Goal: Find specific page/section: Find specific page/section

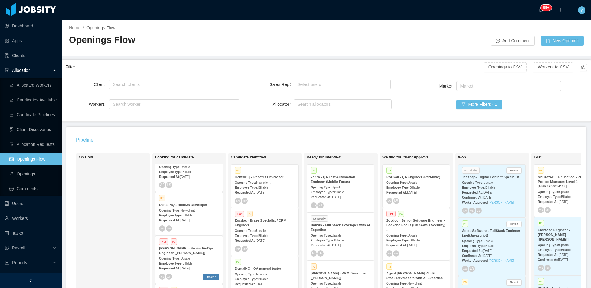
click at [171, 89] on div "Search clients" at bounding box center [174, 84] width 130 height 12
click at [175, 83] on div "Search clients" at bounding box center [173, 84] width 120 height 6
type input "******"
click at [154, 92] on div "Client Search clients Workers Search worker" at bounding box center [153, 97] width 174 height 39
click at [164, 84] on div "Search clients" at bounding box center [173, 84] width 120 height 6
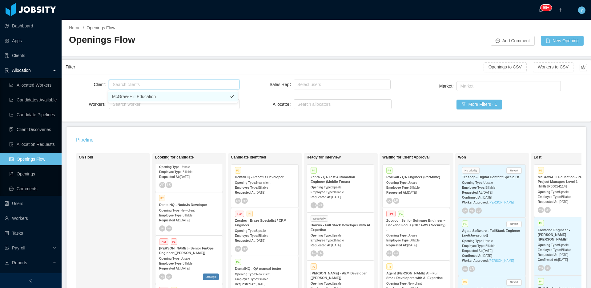
click at [157, 91] on li "McGraw-Hill Education" at bounding box center [172, 96] width 129 height 10
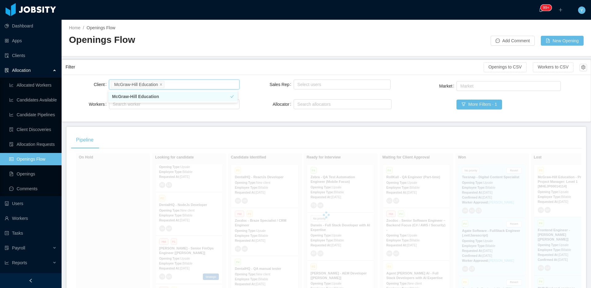
click at [236, 68] on div "Filter" at bounding box center [275, 66] width 418 height 11
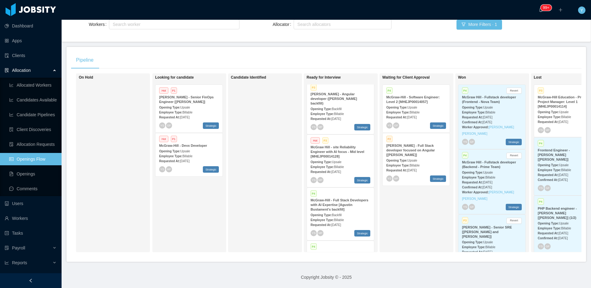
scroll to position [75, 0]
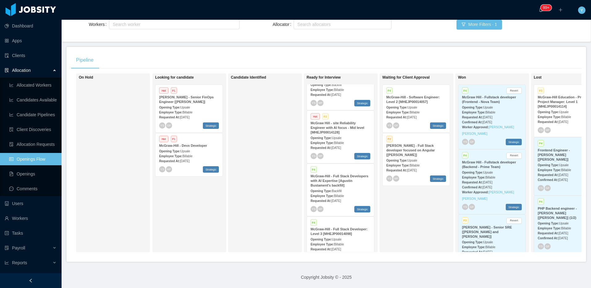
click at [349, 121] on strong "McGraw Hill - site Reliability Engineer with AI focus - Mid level [MHEJP0001412…" at bounding box center [338, 127] width 54 height 13
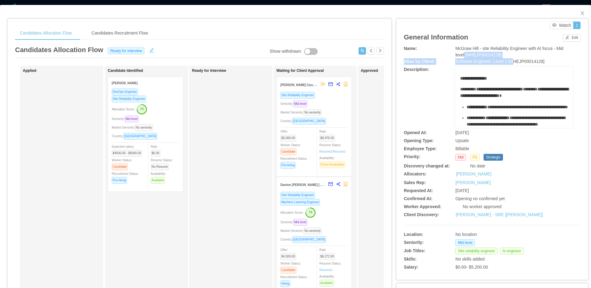
drag, startPoint x: 508, startPoint y: 58, endPoint x: 459, endPoint y: 53, distance: 48.9
click at [459, 53] on div "**********" at bounding box center [492, 158] width 177 height 227
click at [459, 53] on span "McGraw Hill - site Reliability Engineer with AI focus - Mid level [MHEJP0001412…" at bounding box center [509, 51] width 108 height 11
drag, startPoint x: 449, startPoint y: 45, endPoint x: 532, endPoint y: 56, distance: 84.1
click at [532, 56] on div "Name: McGraw Hill - site Reliability Engineer with AI focus - Mid level [MHEJP0…" at bounding box center [492, 51] width 177 height 13
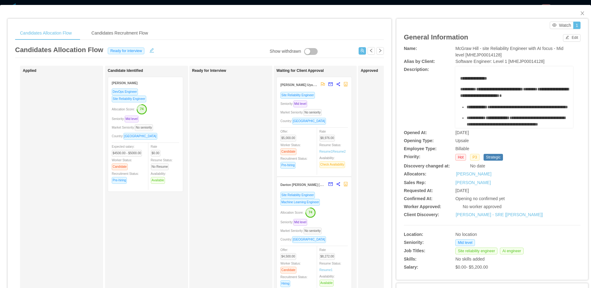
copy div "McGraw Hill - site Reliability Engineer with AI focus - Mid level [MHEJP0001412…"
